Goal: Task Accomplishment & Management: Manage account settings

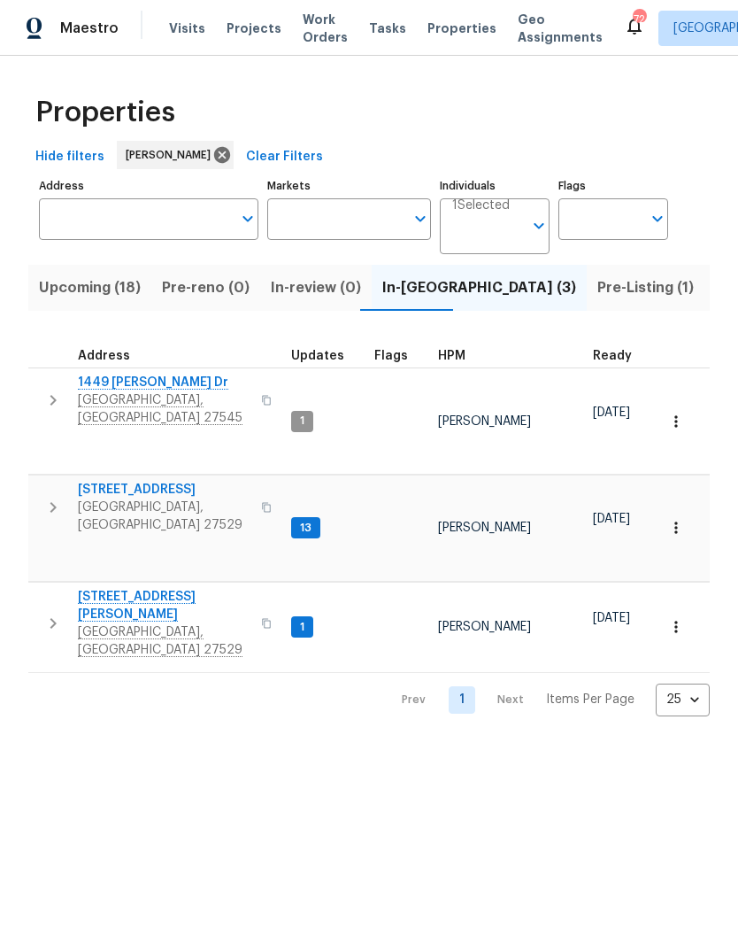
click at [152, 481] on span "4645 Low Ground Ct" at bounding box center [164, 490] width 173 height 18
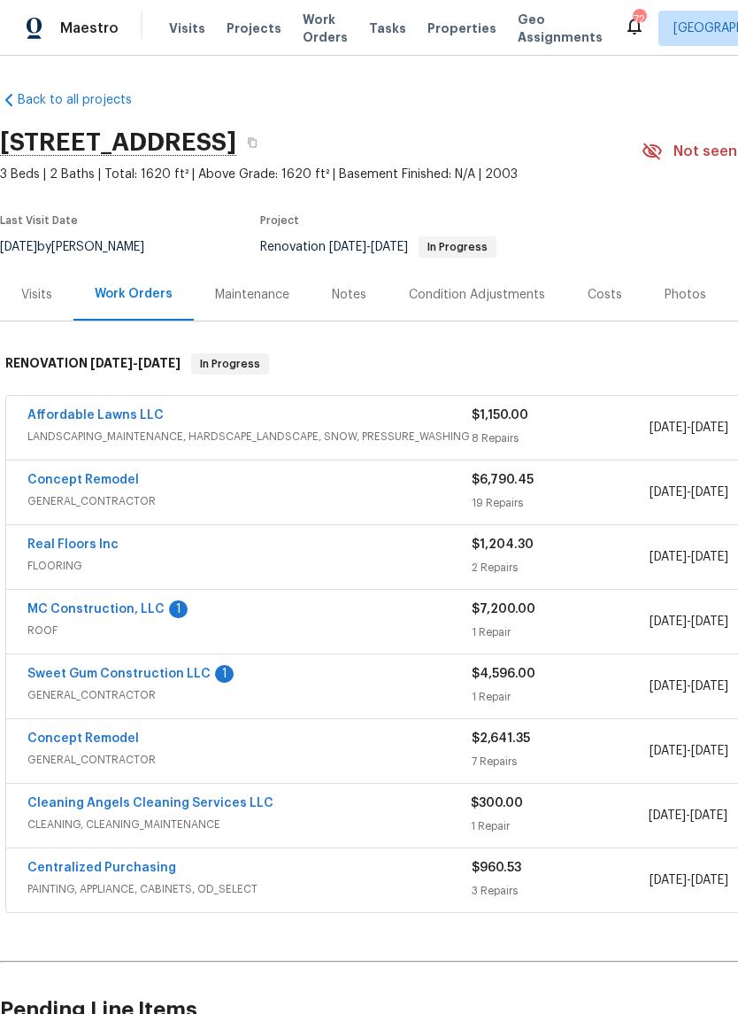
click at [346, 303] on div "Notes" at bounding box center [349, 295] width 35 height 18
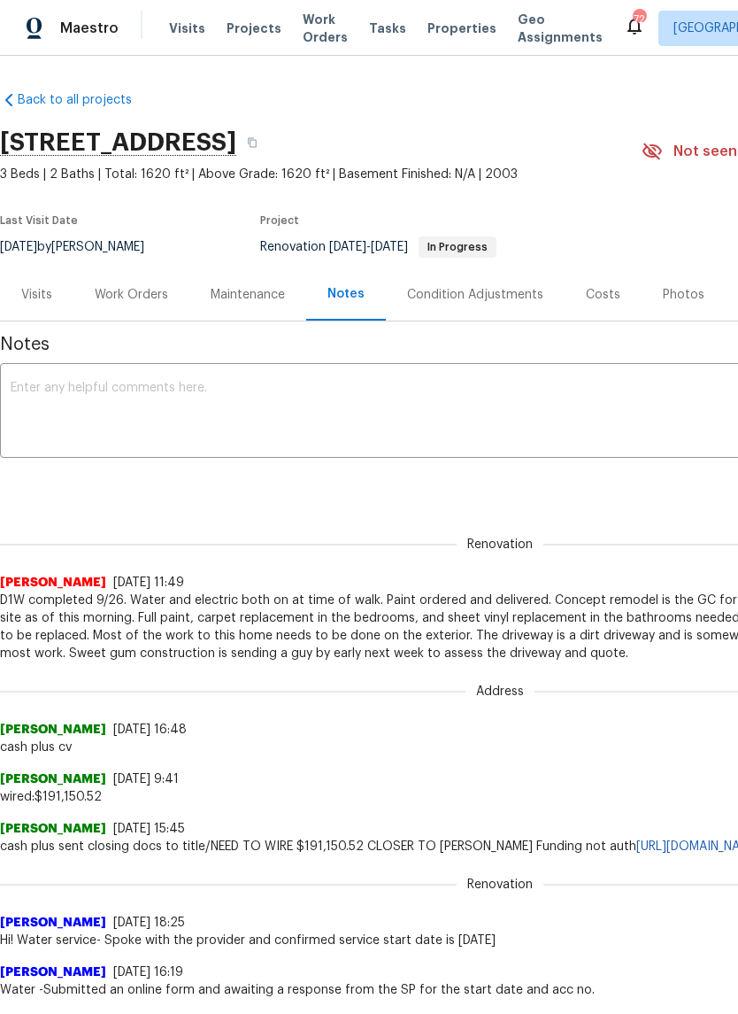
click at [597, 385] on textarea at bounding box center [500, 413] width 979 height 62
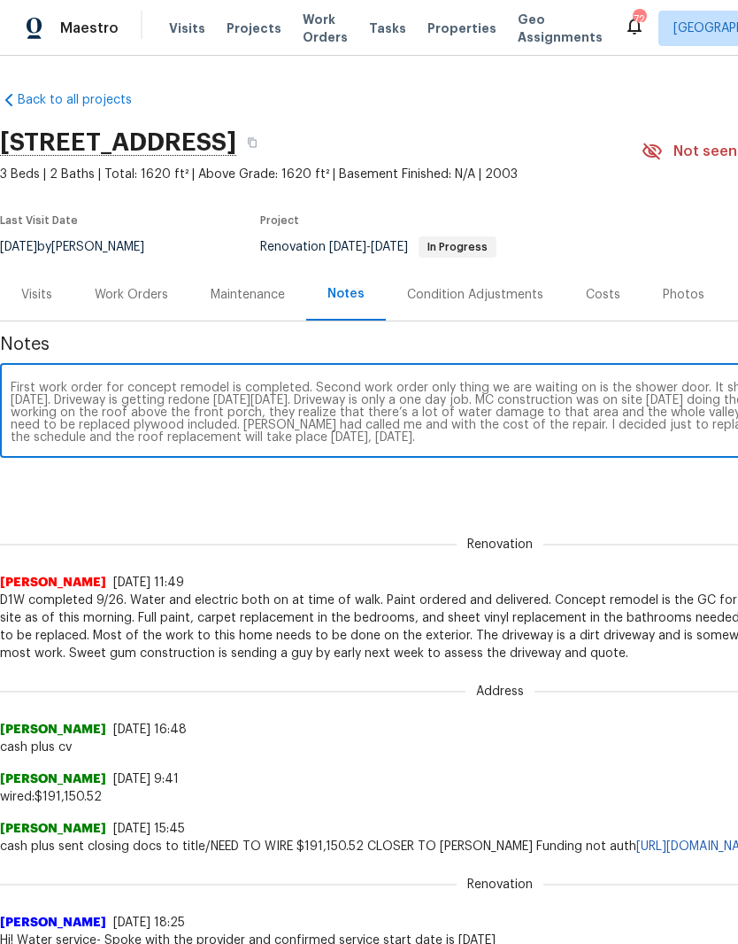
click at [468, 412] on textarea "First work order for concept remodel is completed. Second work order only thing…" at bounding box center [500, 413] width 979 height 62
click at [417, 417] on textarea "First work order for concept remodel is completed. Second work order only thing…" at bounding box center [500, 413] width 979 height 62
click at [491, 414] on textarea "First work order for concept remodel is completed. Second work order only thing…" at bounding box center [500, 413] width 979 height 62
click at [273, 390] on textarea "First work order for concept remodel is completed. Second work order only thing…" at bounding box center [500, 413] width 979 height 62
type textarea "First work order for concept remodel is completed. Second work order only thing…"
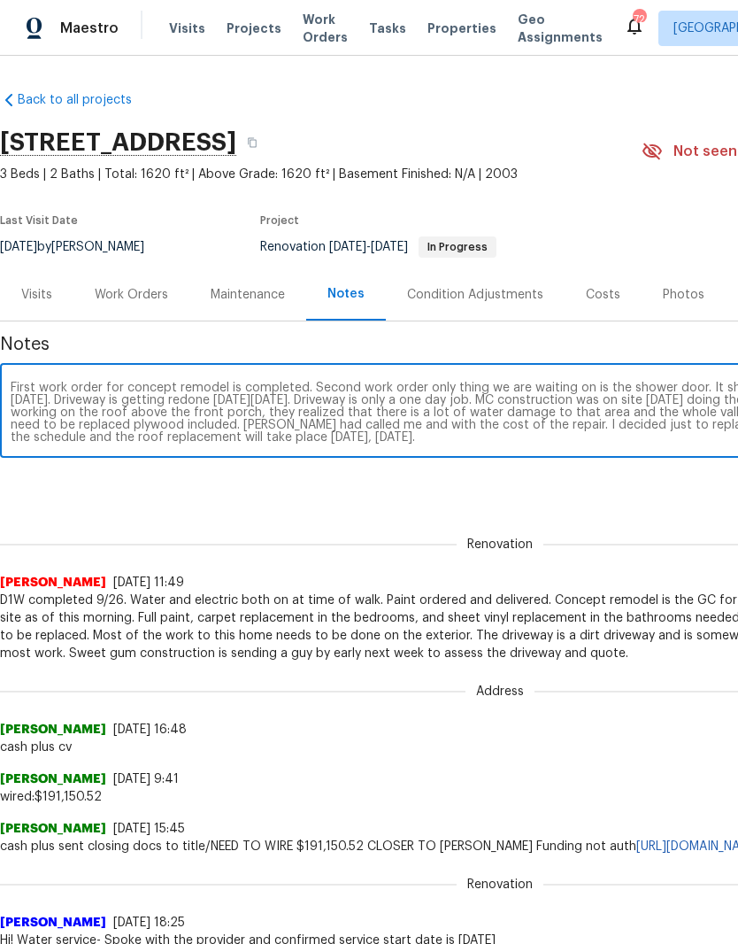
click at [305, 483] on div "Renovation (current) 71400a12-b533-4b91-9c44-d40f47bfe5e1 ​ Add" at bounding box center [500, 484] width 1000 height 33
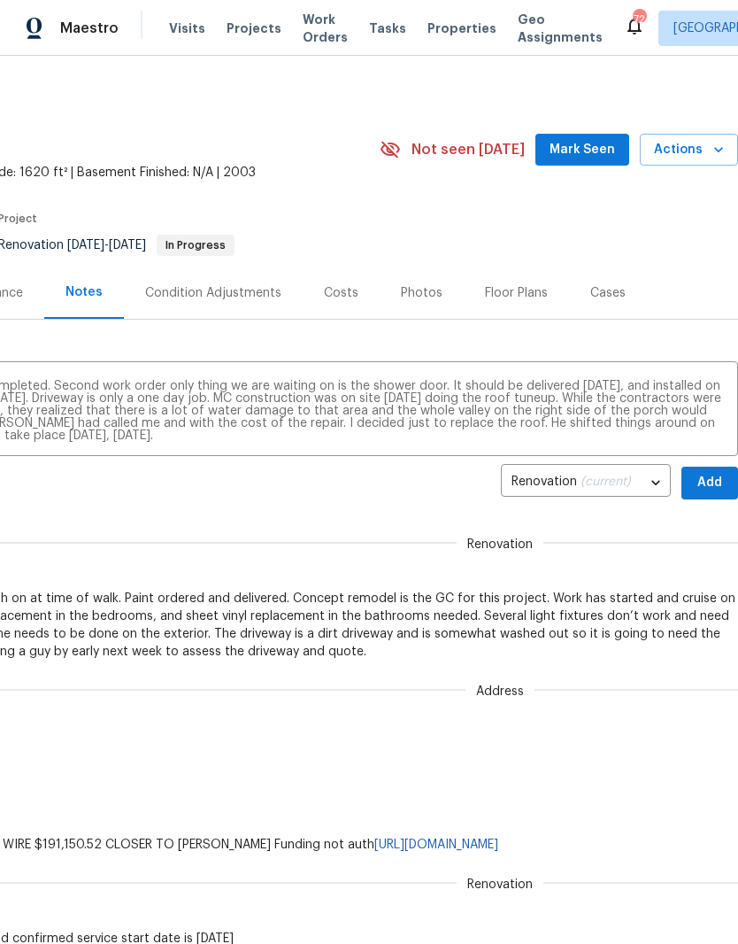
scroll to position [2, 262]
click at [726, 488] on button "Add" at bounding box center [710, 482] width 57 height 33
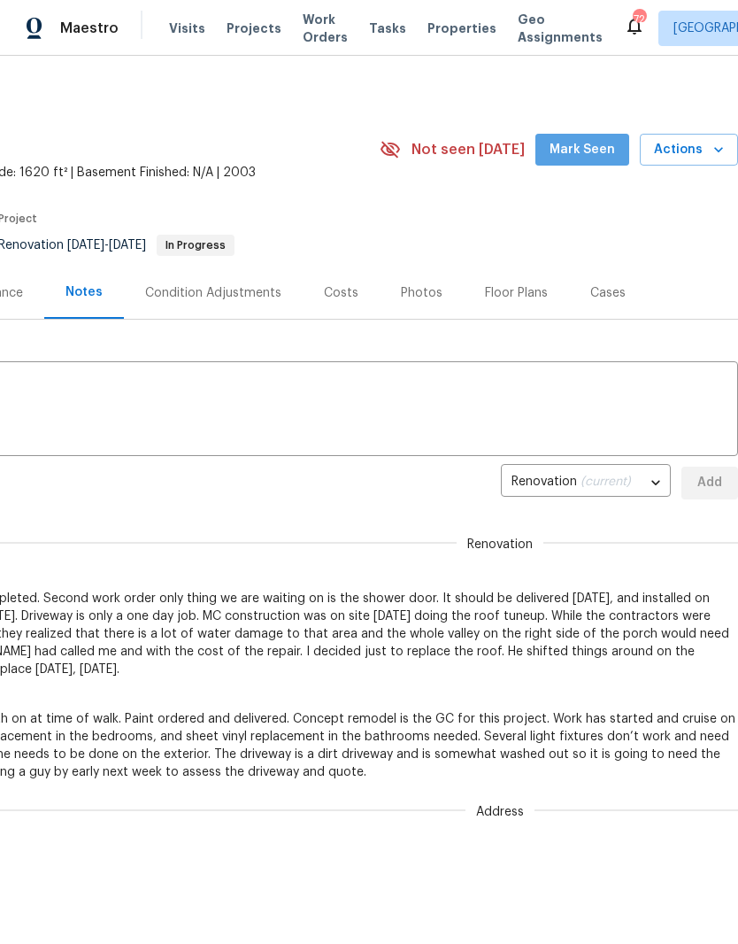
click at [590, 149] on span "Mark Seen" at bounding box center [583, 150] width 66 height 22
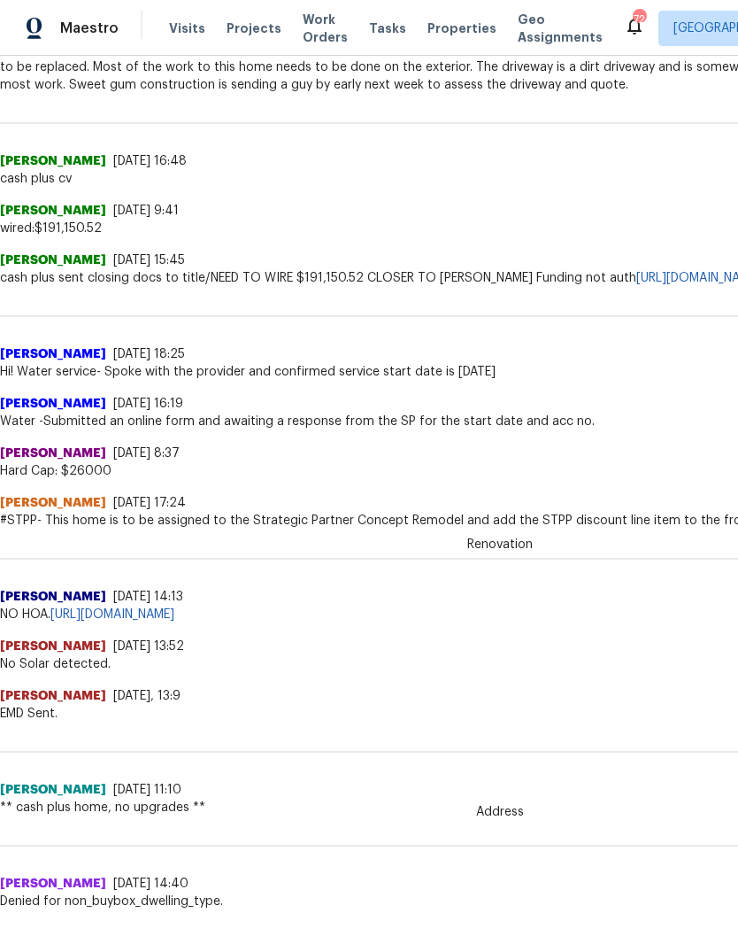
scroll to position [688, 0]
